Goal: Browse casually: Explore the website without a specific task or goal

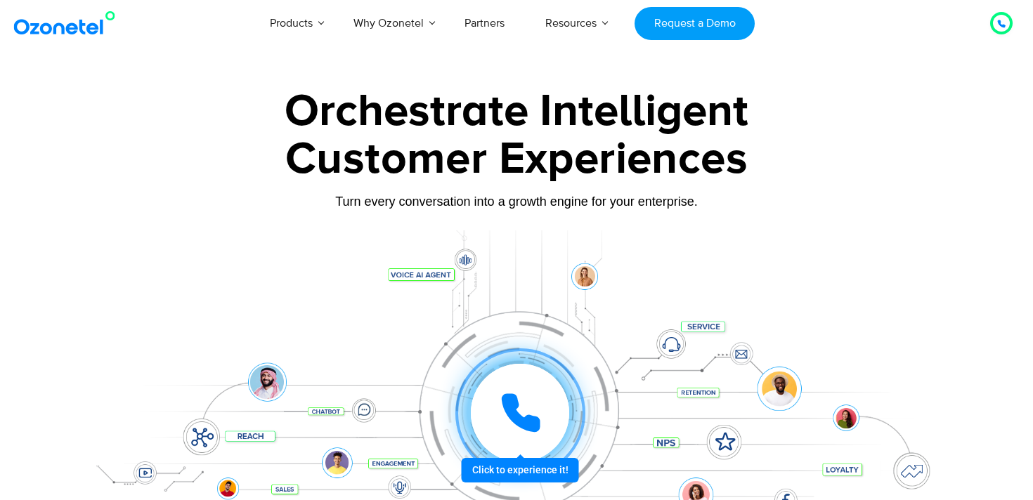
click at [534, 421] on icon at bounding box center [520, 413] width 35 height 35
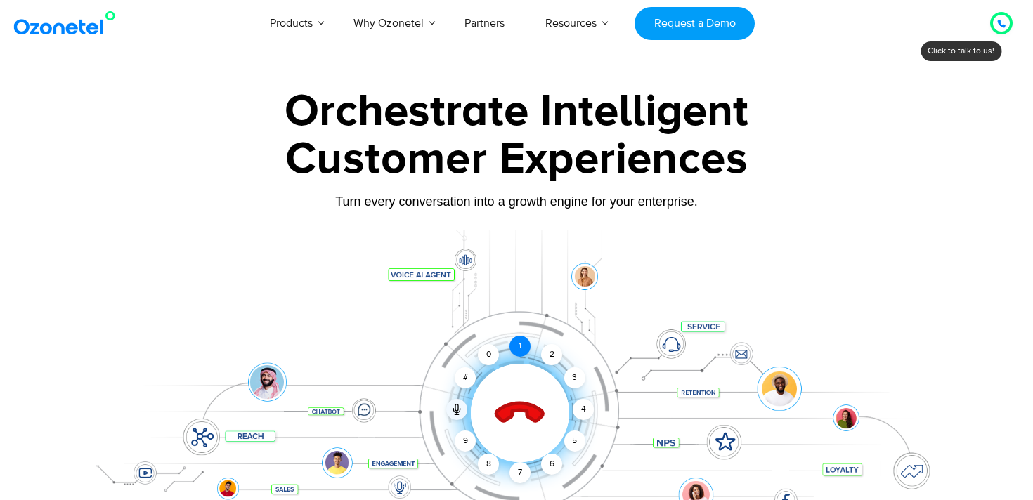
click at [518, 352] on div "1" at bounding box center [519, 346] width 21 height 21
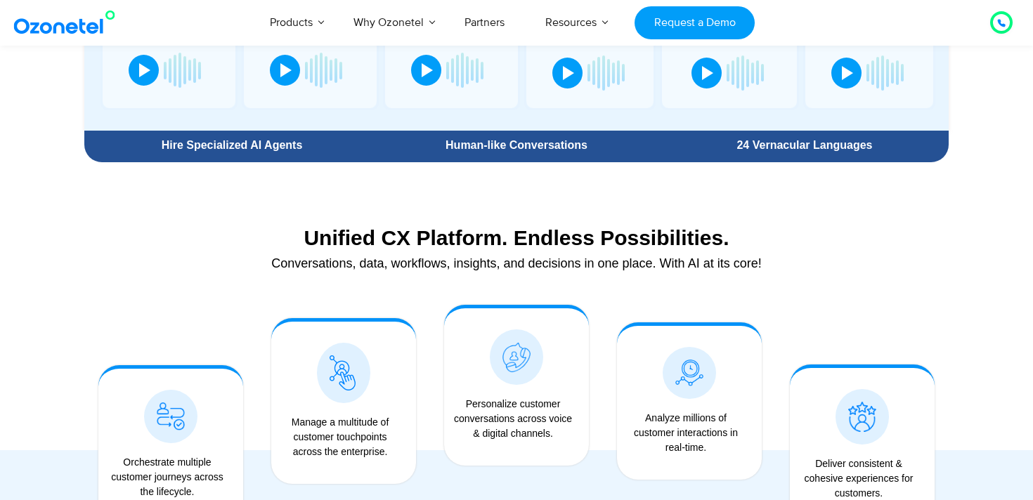
scroll to position [942, 0]
click at [648, 393] on div "Analyze millions of customer interactions in real-time." at bounding box center [689, 409] width 131 height 126
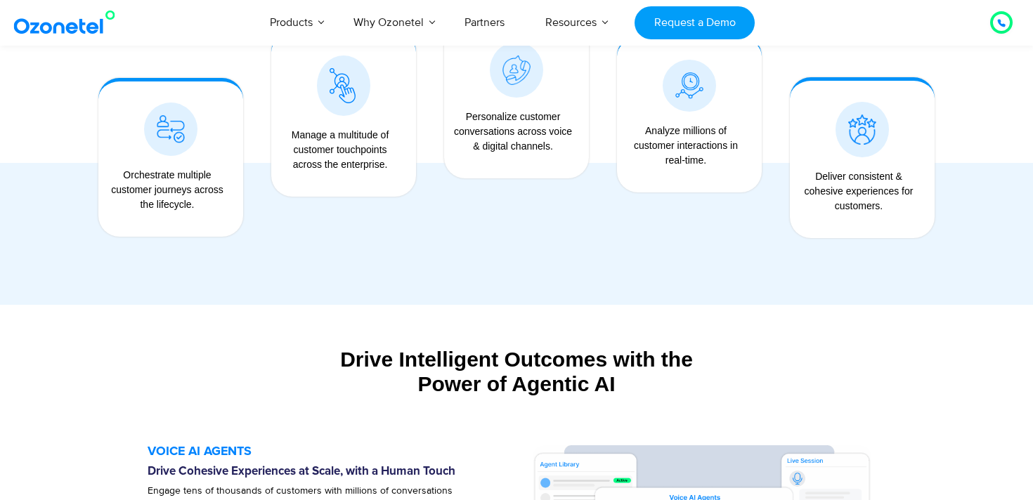
scroll to position [1232, 0]
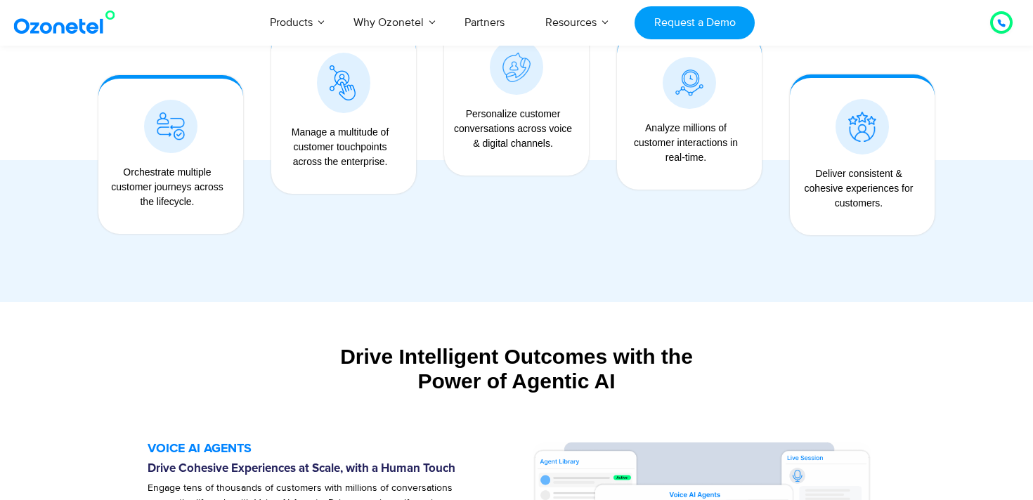
click at [584, 356] on div "Drive Intelligent Outcomes with the Power of Agentic AI" at bounding box center [516, 368] width 864 height 49
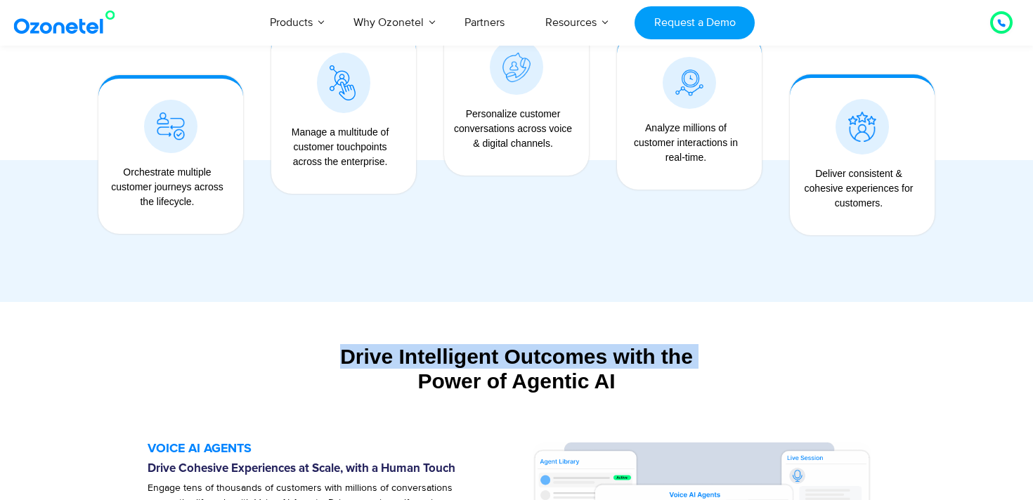
click at [584, 356] on div "Drive Intelligent Outcomes with the Power of Agentic AI" at bounding box center [516, 368] width 864 height 49
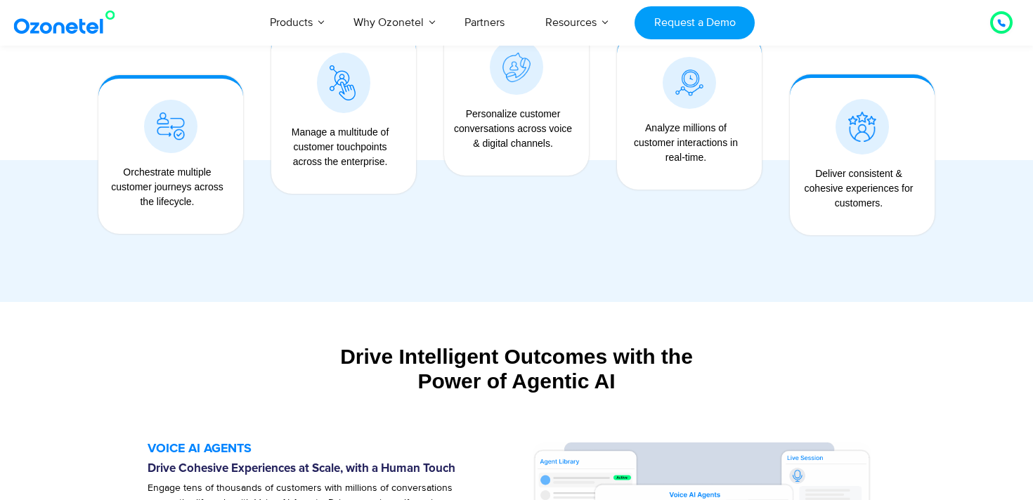
click at [625, 380] on div "Drive Intelligent Outcomes with the Power of Agentic AI" at bounding box center [516, 368] width 864 height 49
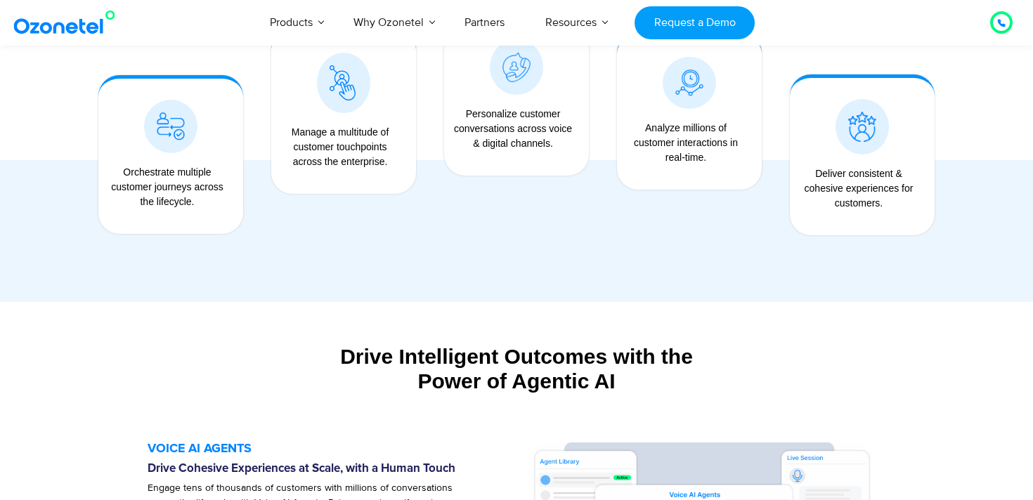
click at [590, 337] on section "Drive Intelligent Outcomes with the Power of Agentic AI Build and deploy your o…" at bounding box center [516, 358] width 1033 height 112
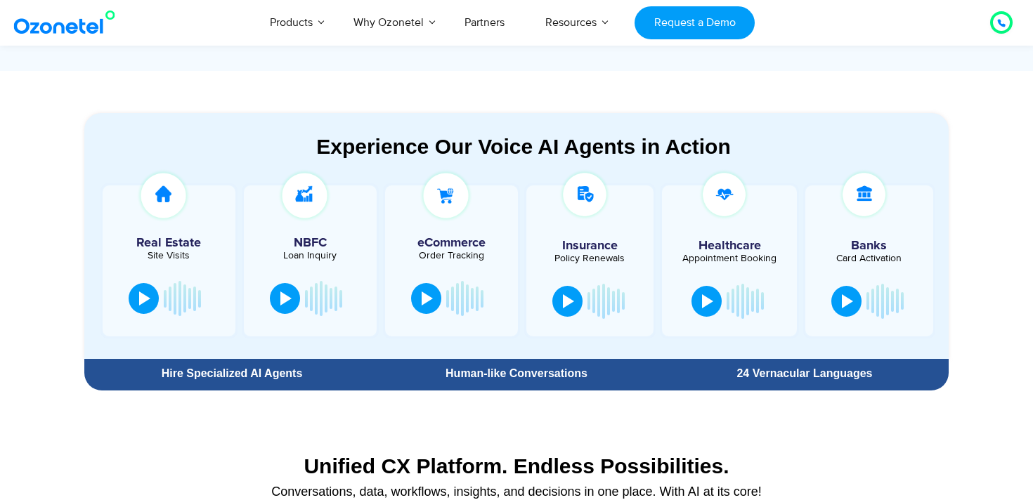
scroll to position [700, 0]
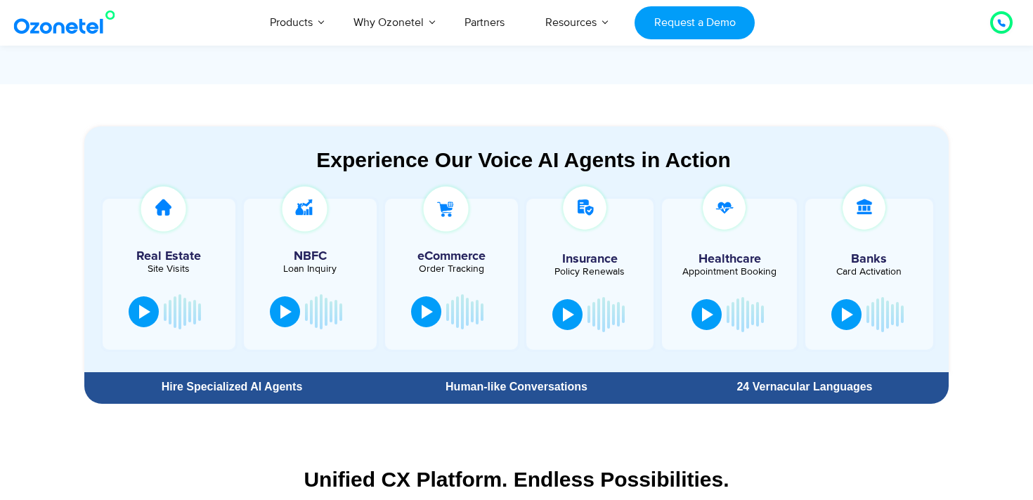
click at [712, 119] on section "Experience Our Voice AI Agents in Action Real Estate Site Visits NBFC Loan Inqu…" at bounding box center [516, 247] width 1033 height 326
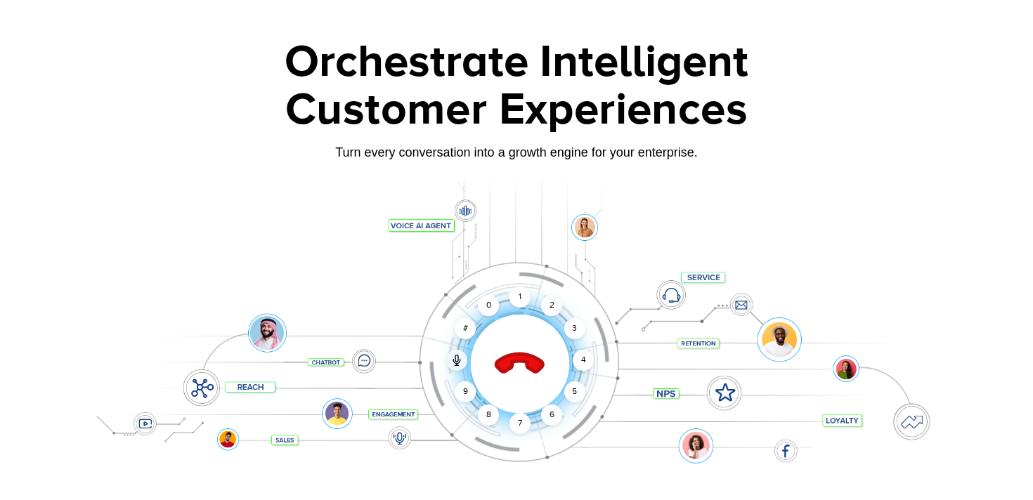
scroll to position [0, 0]
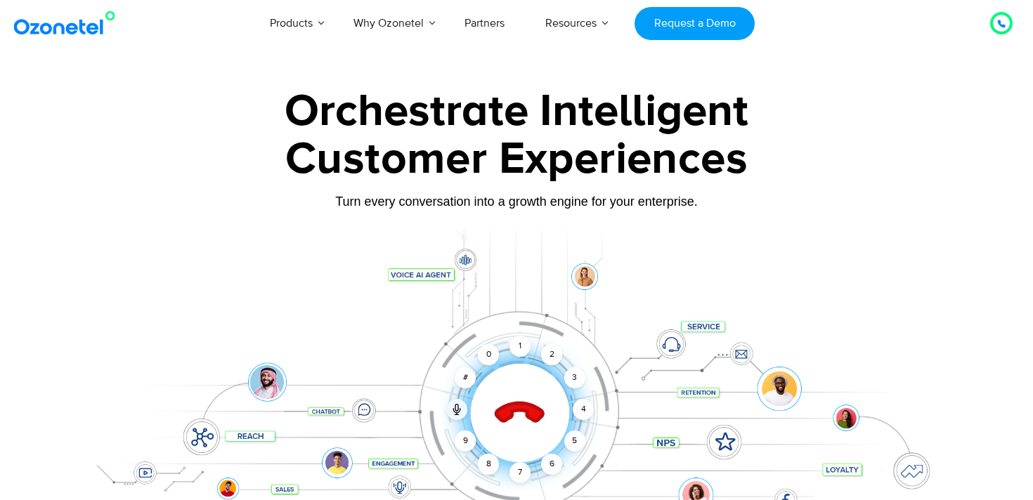
click at [519, 408] on icon at bounding box center [519, 413] width 49 height 49
